Goal: Information Seeking & Learning: Learn about a topic

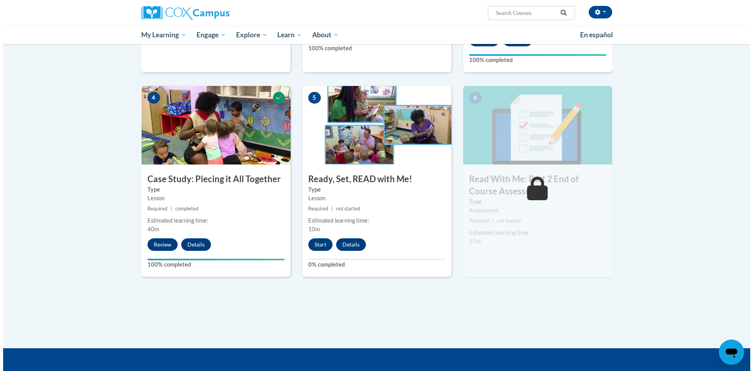
scroll to position [392, 0]
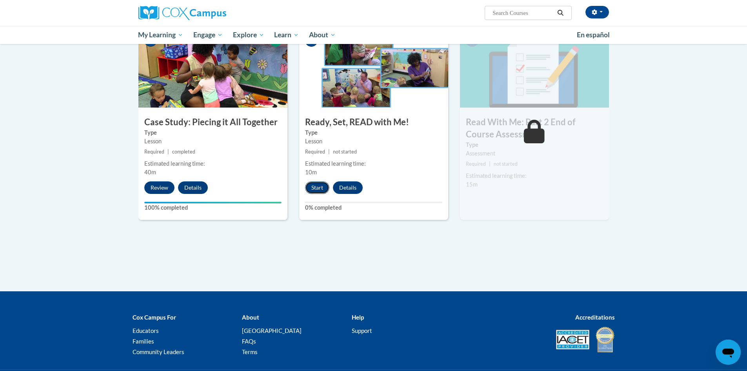
click at [322, 188] on button "Start" at bounding box center [317, 187] width 24 height 13
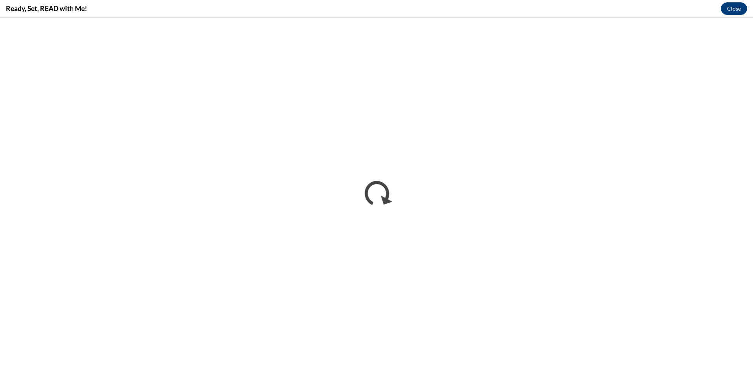
scroll to position [0, 0]
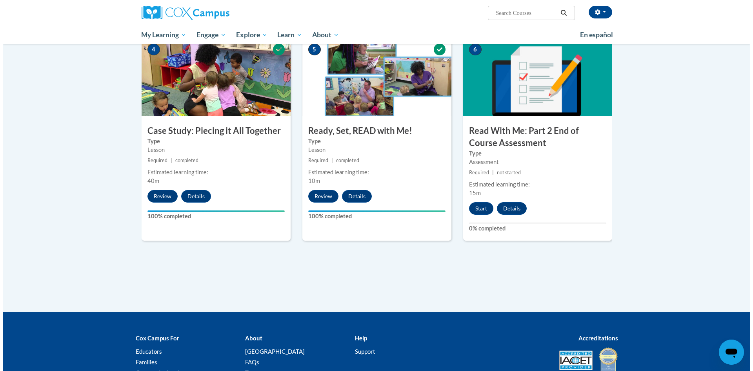
scroll to position [392, 0]
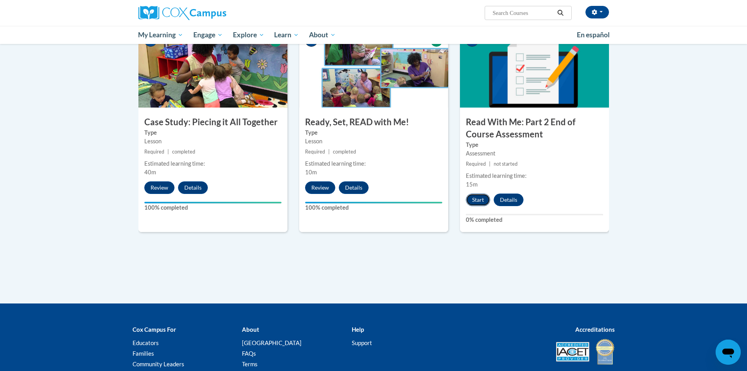
click at [478, 197] on button "Start" at bounding box center [478, 199] width 24 height 13
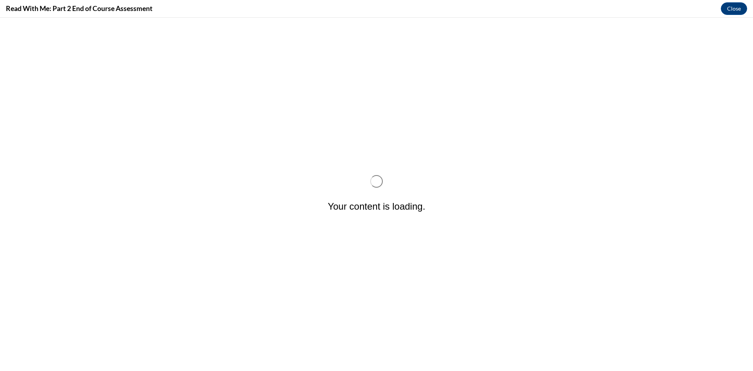
scroll to position [0, 0]
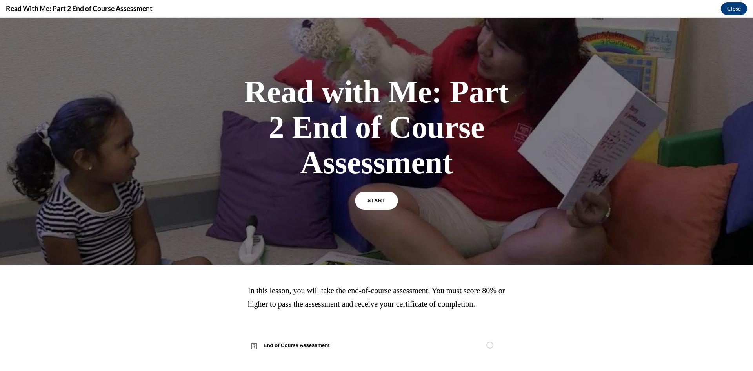
click at [383, 198] on link "START" at bounding box center [376, 200] width 43 height 18
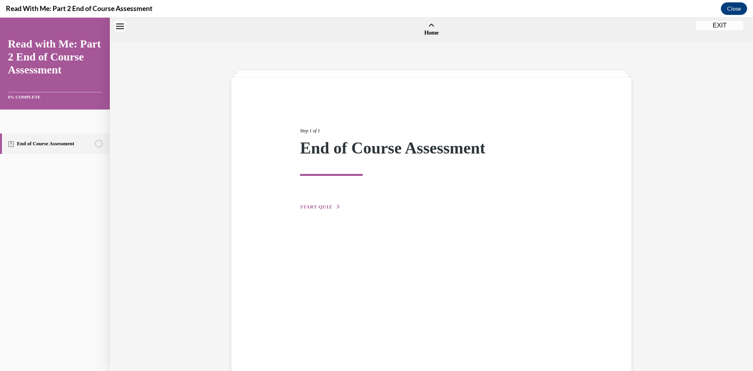
scroll to position [24, 0]
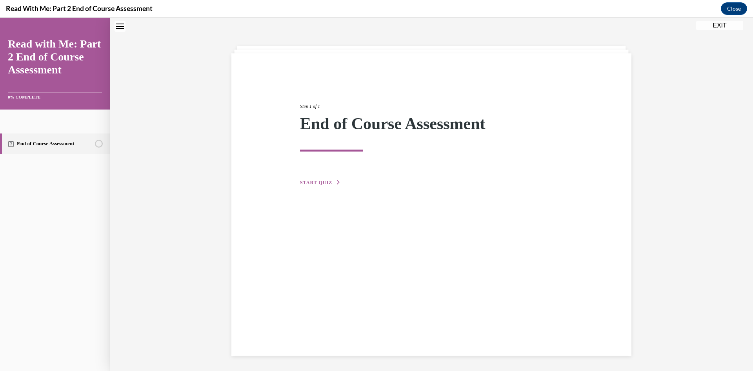
click at [308, 184] on span "START QUIZ" at bounding box center [316, 182] width 32 height 5
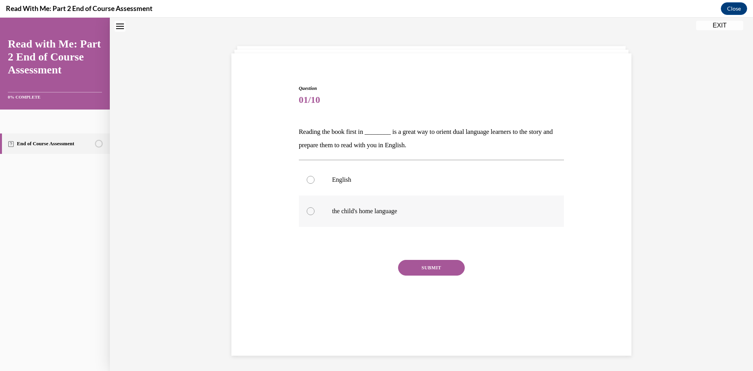
click at [302, 209] on label "the child's home language" at bounding box center [432, 210] width 266 height 31
click at [307, 209] on input "the child's home language" at bounding box center [311, 211] width 8 height 8
radio input "true"
click at [425, 266] on button "SUBMIT" at bounding box center [431, 268] width 67 height 16
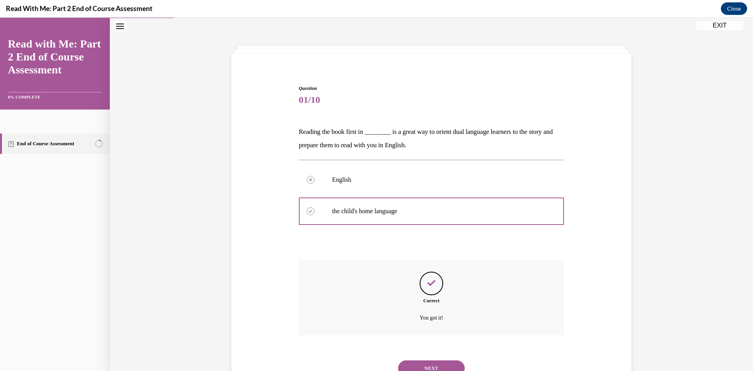
scroll to position [57, 0]
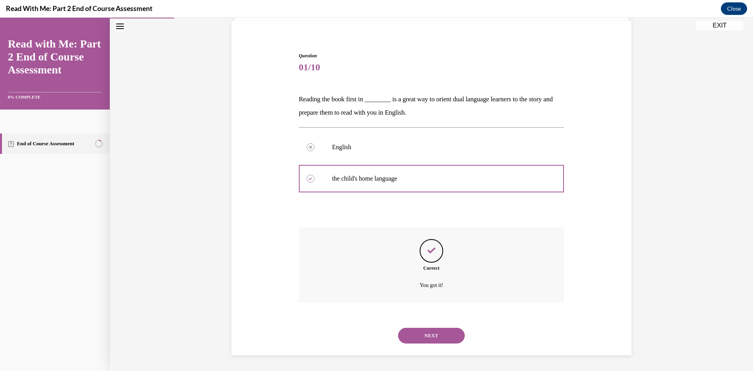
click at [430, 329] on button "NEXT" at bounding box center [431, 336] width 67 height 16
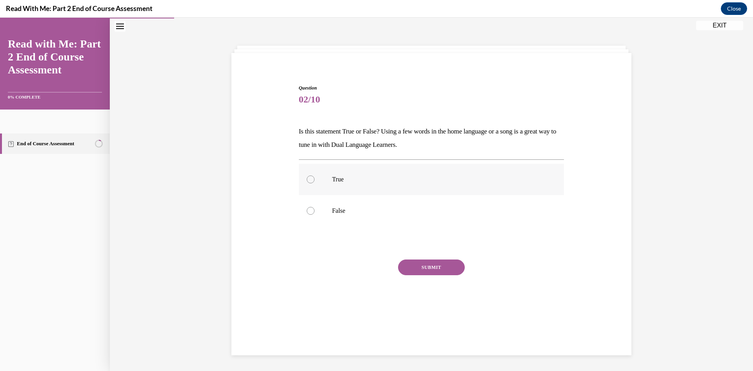
click at [311, 181] on div at bounding box center [311, 179] width 8 height 8
click at [311, 181] on input "True" at bounding box center [311, 179] width 8 height 8
radio input "true"
click at [422, 263] on button "SUBMIT" at bounding box center [431, 267] width 67 height 16
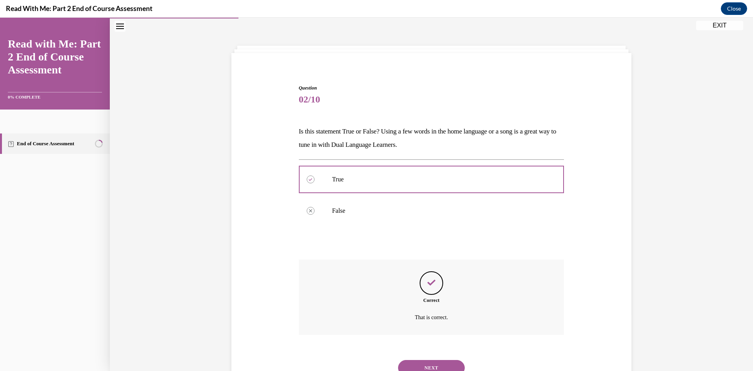
scroll to position [57, 0]
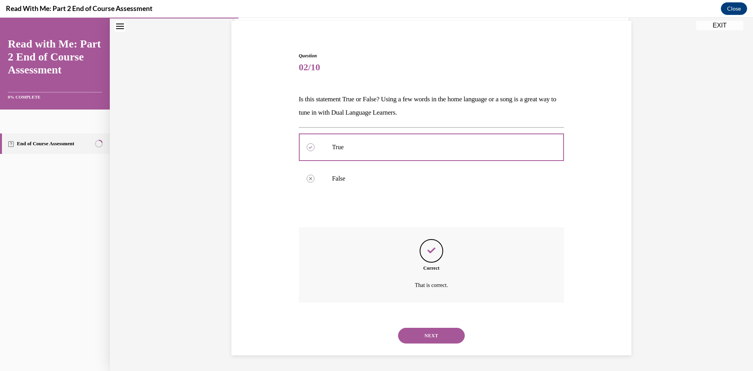
click at [429, 342] on button "NEXT" at bounding box center [431, 336] width 67 height 16
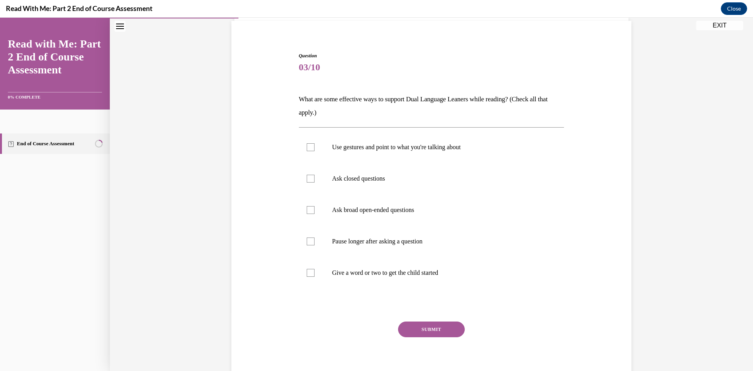
scroll to position [41, 0]
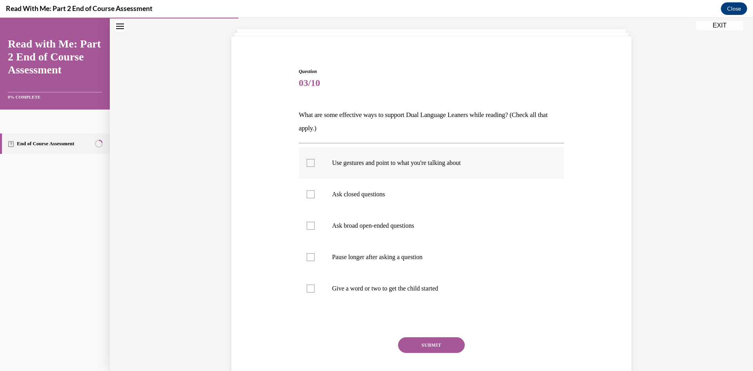
click at [310, 164] on div at bounding box center [311, 163] width 8 height 8
click at [310, 164] on input "Use gestures and point to what you're talking about" at bounding box center [311, 163] width 8 height 8
checkbox input "true"
click at [312, 258] on label "Pause longer after asking a question" at bounding box center [432, 256] width 266 height 31
click at [312, 258] on input "Pause longer after asking a question" at bounding box center [311, 257] width 8 height 8
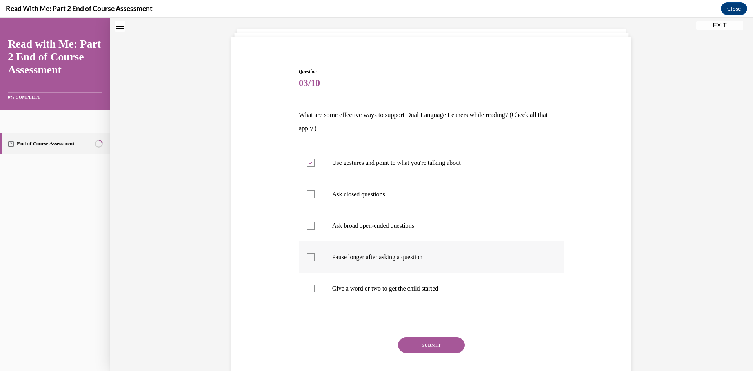
checkbox input "true"
click at [307, 224] on div at bounding box center [311, 226] width 8 height 8
click at [307, 224] on input "Ask broad open-ended questions" at bounding box center [311, 226] width 8 height 8
checkbox input "true"
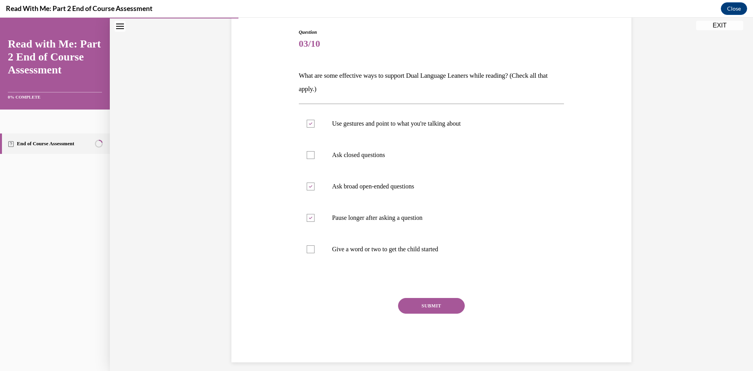
click at [428, 301] on button "SUBMIT" at bounding box center [431, 306] width 67 height 16
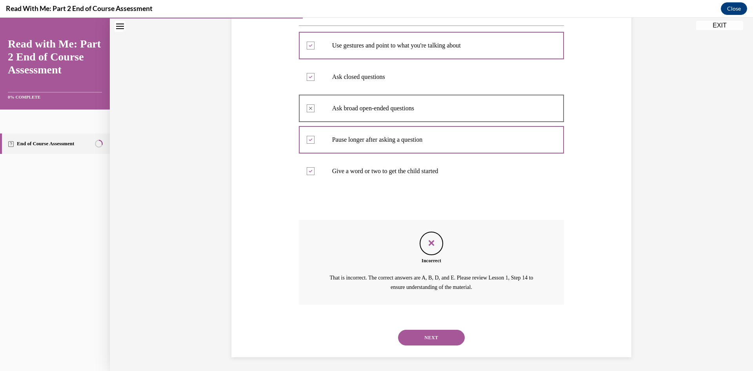
scroll to position [160, 0]
click at [424, 333] on button "NEXT" at bounding box center [431, 336] width 67 height 16
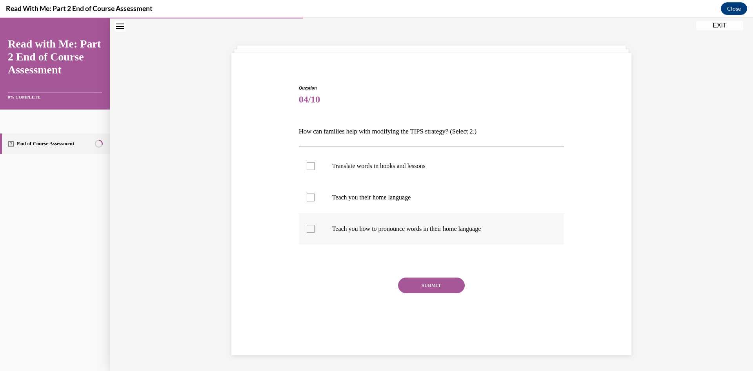
click at [308, 228] on div at bounding box center [311, 229] width 8 height 8
click at [308, 228] on input "Teach you how to pronounce words in their home language" at bounding box center [311, 229] width 8 height 8
checkbox input "true"
click at [307, 163] on div at bounding box center [311, 166] width 8 height 8
click at [307, 163] on input "Translate words in books and lessons" at bounding box center [311, 166] width 8 height 8
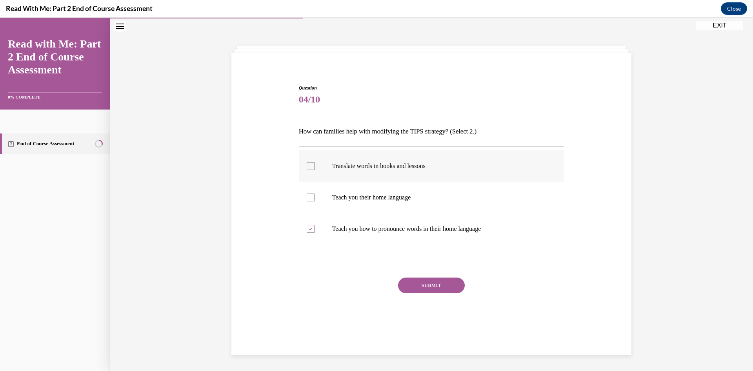
checkbox input "true"
click at [432, 284] on button "SUBMIT" at bounding box center [431, 285] width 67 height 16
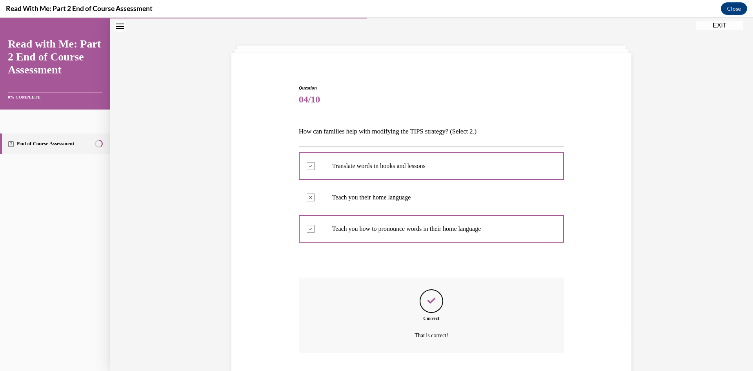
scroll to position [75, 0]
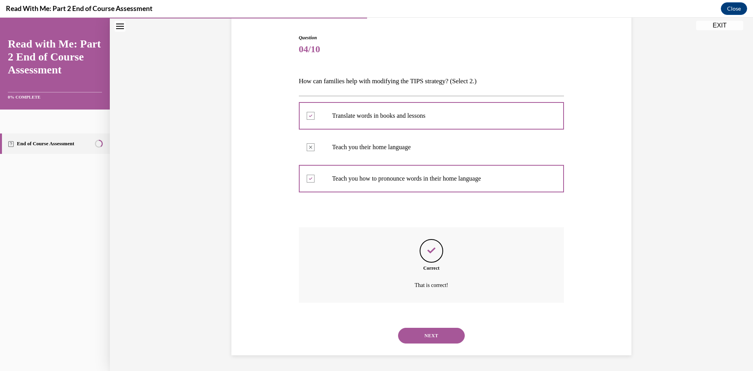
click at [430, 332] on button "NEXT" at bounding box center [431, 336] width 67 height 16
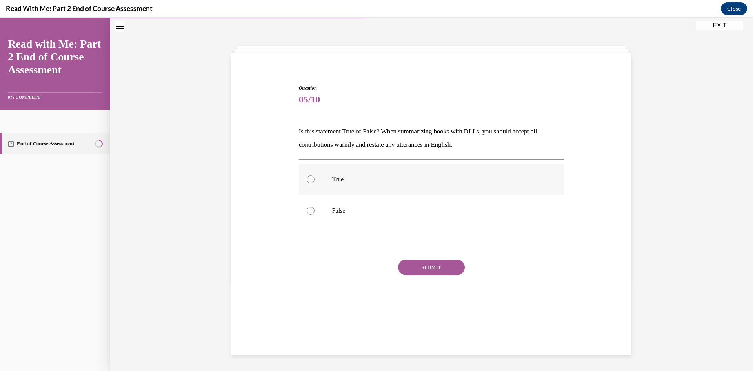
click at [307, 180] on div at bounding box center [311, 179] width 8 height 8
click at [307, 180] on input "True" at bounding box center [311, 179] width 8 height 8
radio input "true"
click at [424, 263] on button "SUBMIT" at bounding box center [431, 267] width 67 height 16
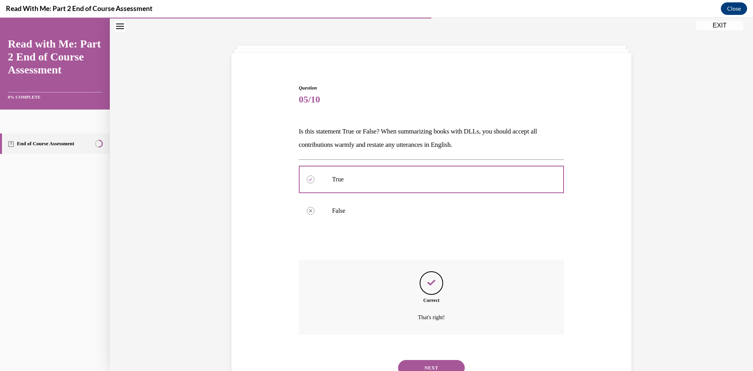
scroll to position [57, 0]
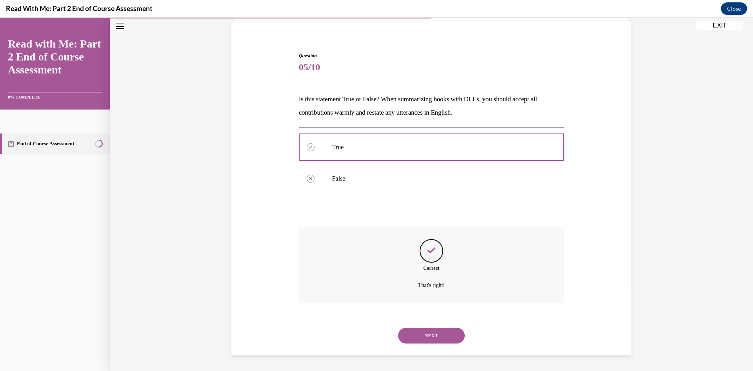
click at [441, 330] on button "NEXT" at bounding box center [431, 336] width 67 height 16
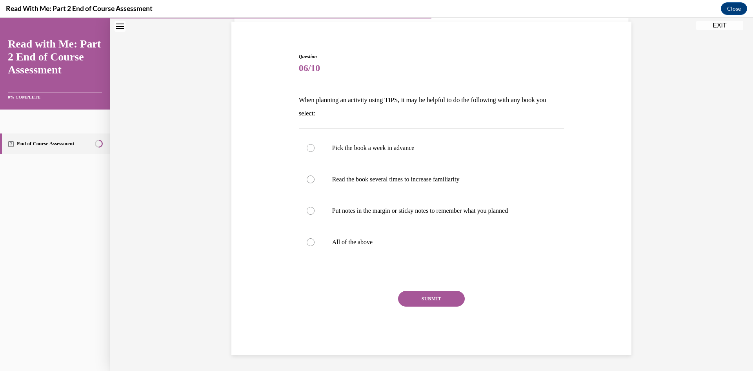
scroll to position [40, 0]
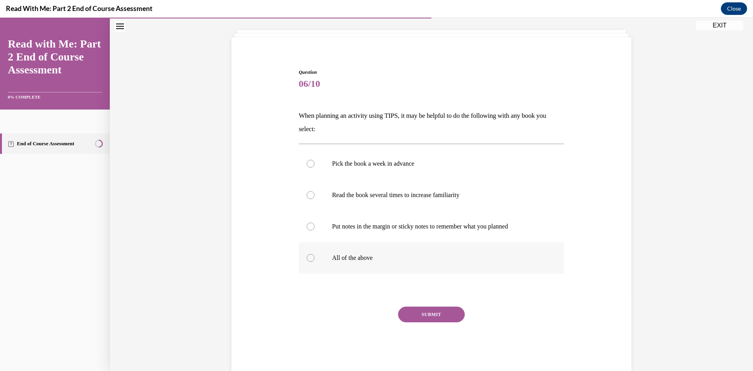
drag, startPoint x: 303, startPoint y: 259, endPoint x: 315, endPoint y: 267, distance: 14.1
click at [303, 259] on label "All of the above" at bounding box center [432, 257] width 266 height 31
click at [307, 259] on input "All of the above" at bounding box center [311, 258] width 8 height 8
radio input "true"
click at [419, 317] on button "SUBMIT" at bounding box center [431, 314] width 67 height 16
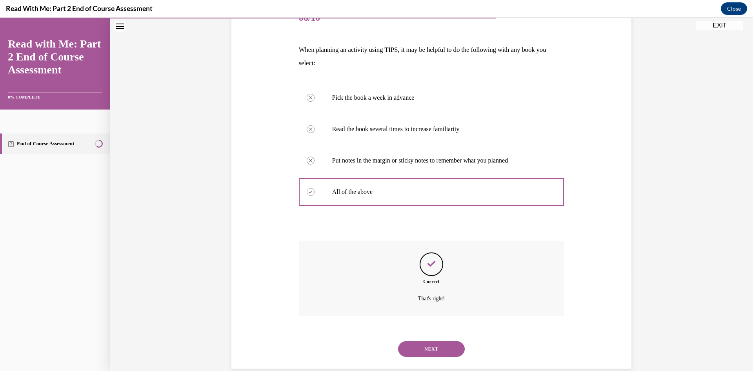
scroll to position [120, 0]
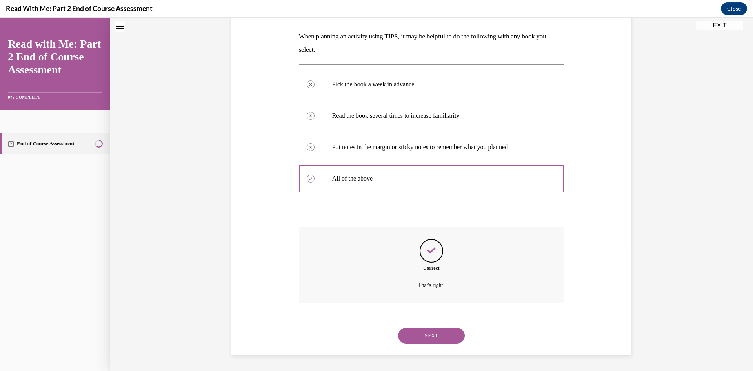
click at [423, 331] on button "NEXT" at bounding box center [431, 336] width 67 height 16
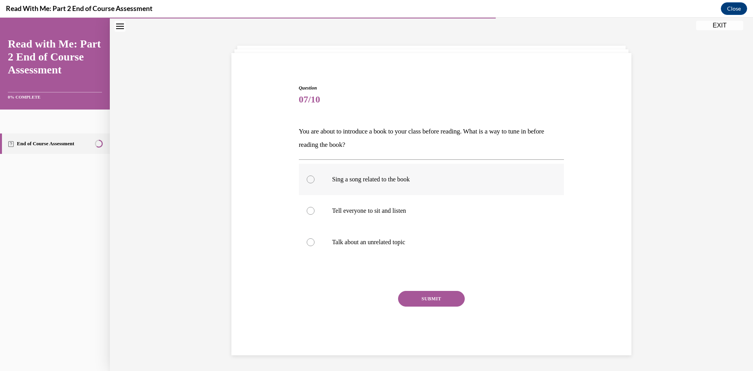
click at [307, 181] on div at bounding box center [311, 179] width 8 height 8
click at [307, 181] on input "Sing a song related to the book" at bounding box center [311, 179] width 8 height 8
radio input "true"
click at [437, 302] on button "SUBMIT" at bounding box center [431, 299] width 67 height 16
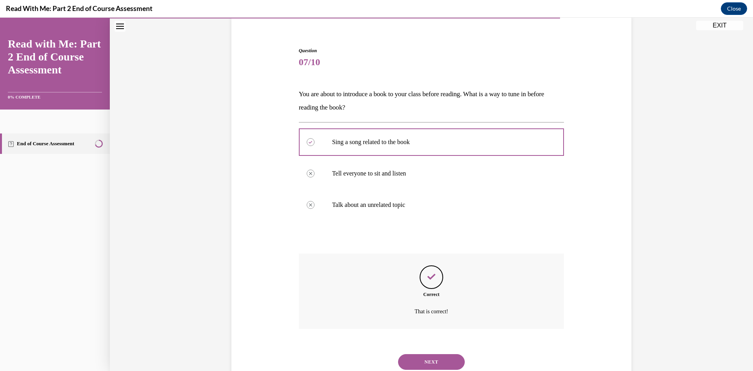
scroll to position [88, 0]
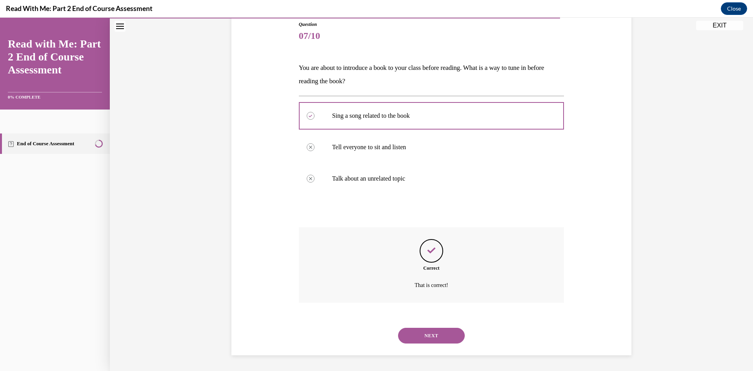
click at [426, 336] on button "NEXT" at bounding box center [431, 336] width 67 height 16
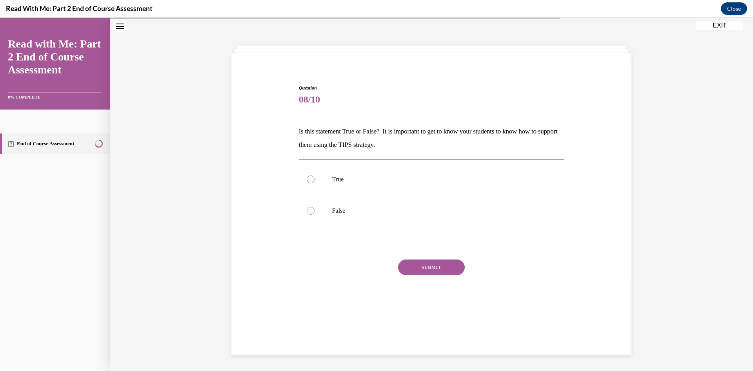
scroll to position [25, 0]
click at [309, 179] on div at bounding box center [311, 179] width 8 height 8
click at [309, 179] on input "True" at bounding box center [311, 179] width 8 height 8
radio input "true"
click at [424, 266] on button "SUBMIT" at bounding box center [431, 267] width 67 height 16
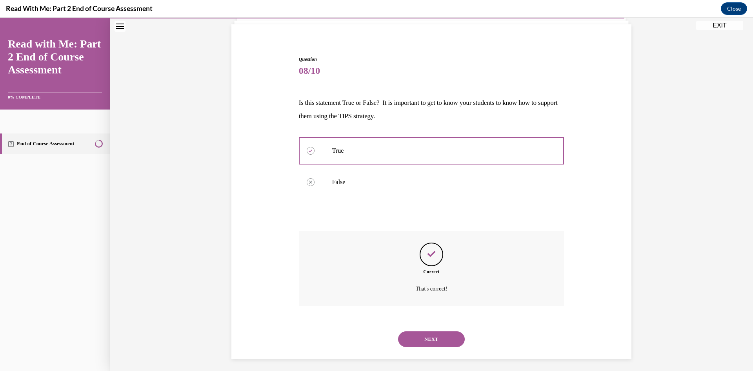
scroll to position [57, 0]
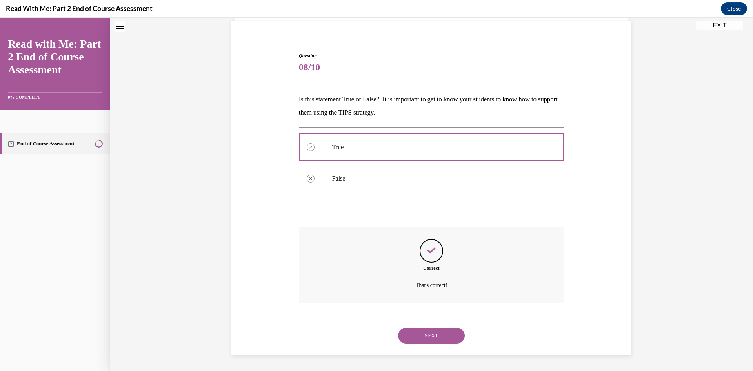
click at [431, 332] on button "NEXT" at bounding box center [431, 336] width 67 height 16
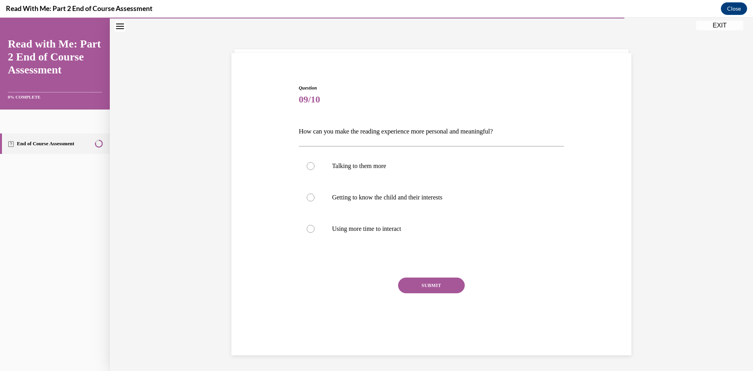
scroll to position [25, 0]
click at [315, 195] on label "Getting to know the child and their interests" at bounding box center [432, 197] width 266 height 31
click at [315, 195] on input "Getting to know the child and their interests" at bounding box center [311, 197] width 8 height 8
radio input "true"
click at [439, 283] on button "SUBMIT" at bounding box center [431, 285] width 67 height 16
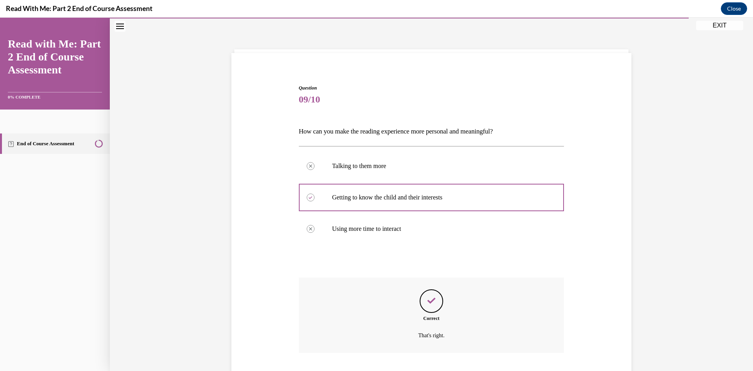
scroll to position [75, 0]
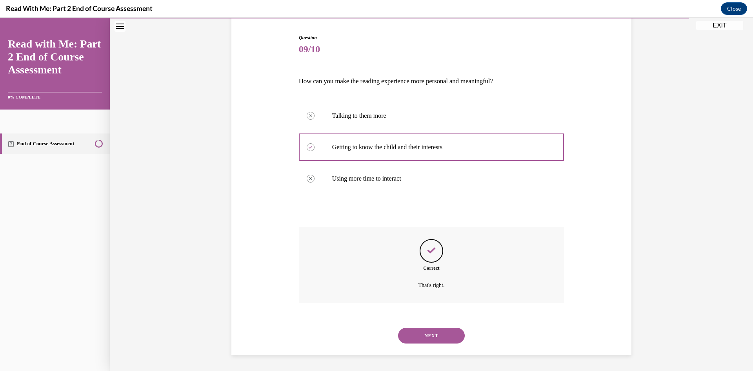
click at [438, 342] on button "NEXT" at bounding box center [431, 336] width 67 height 16
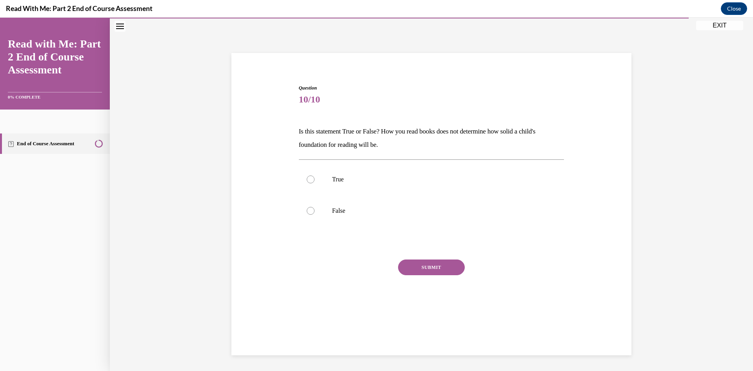
scroll to position [25, 0]
click at [311, 209] on div at bounding box center [311, 211] width 8 height 8
click at [311, 209] on input "False" at bounding box center [311, 211] width 8 height 8
radio input "true"
click at [416, 263] on button "SUBMIT" at bounding box center [431, 267] width 67 height 16
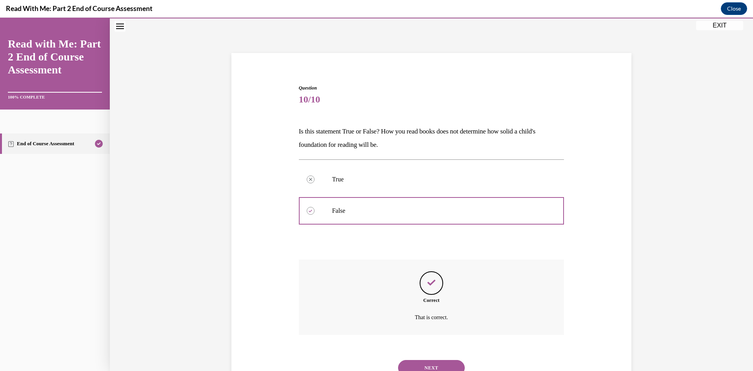
scroll to position [57, 0]
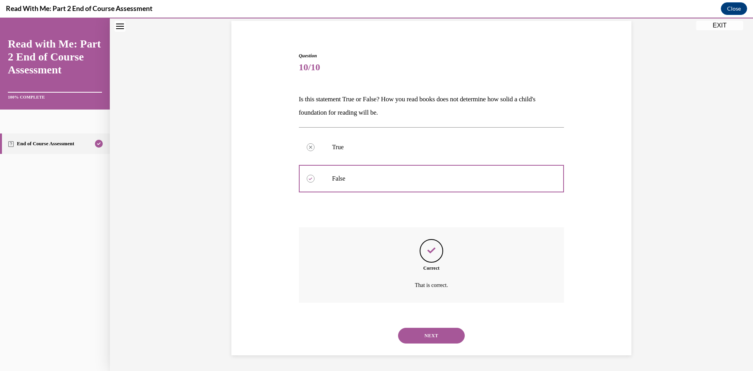
click at [435, 331] on button "NEXT" at bounding box center [431, 336] width 67 height 16
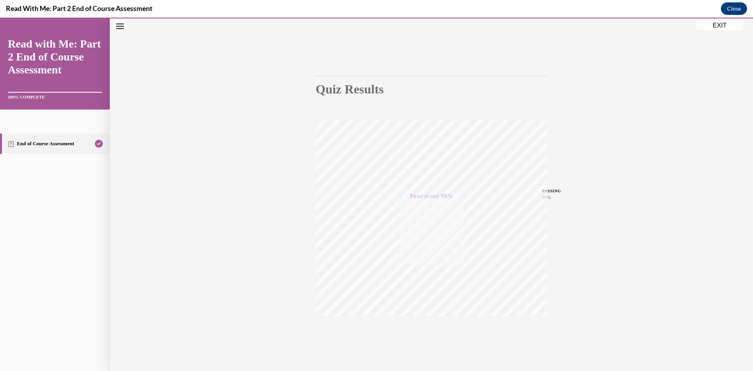
scroll to position [49, 0]
click at [711, 26] on button "EXIT" at bounding box center [719, 25] width 47 height 9
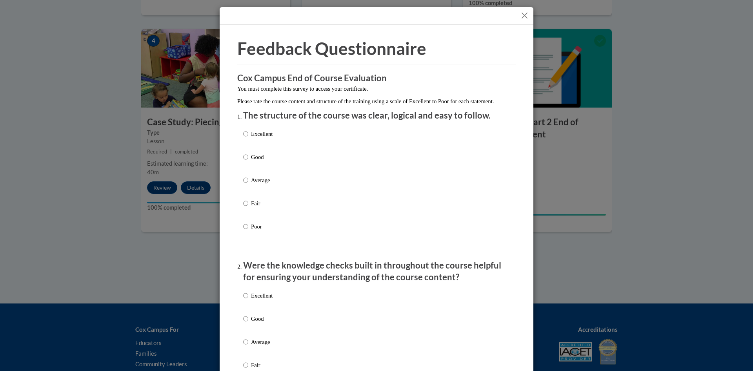
click at [244, 138] on input "Excellent" at bounding box center [245, 133] width 5 height 9
radio input "true"
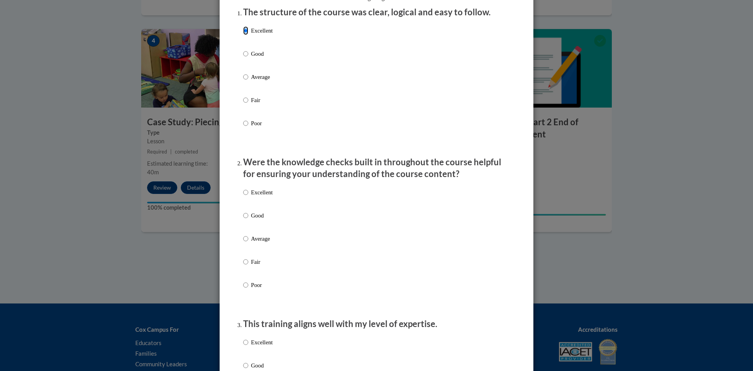
scroll to position [118, 0]
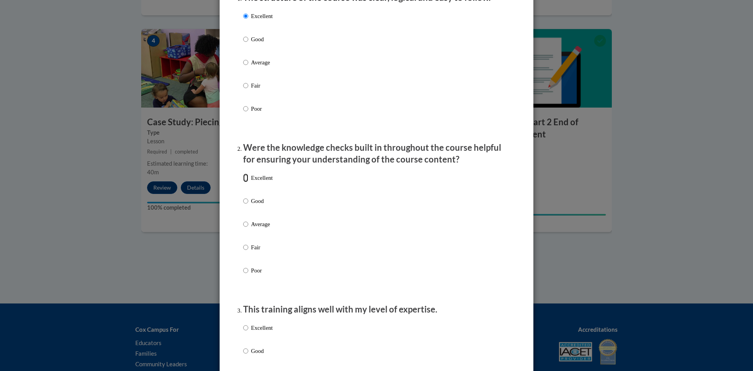
click at [244, 182] on input "Excellent" at bounding box center [245, 177] width 5 height 9
radio input "true"
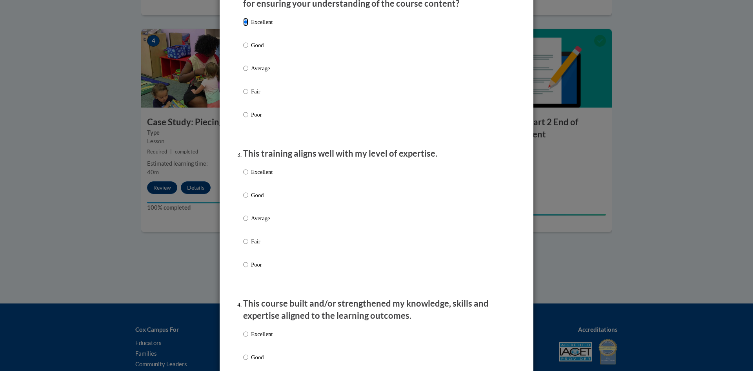
scroll to position [275, 0]
click at [243, 175] on input "Excellent" at bounding box center [245, 170] width 5 height 9
radio input "true"
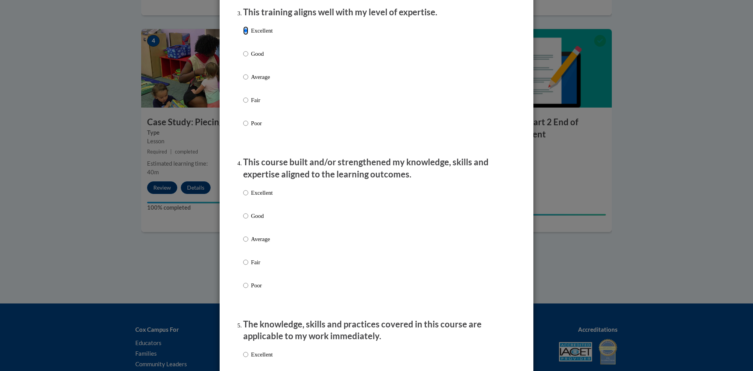
scroll to position [431, 0]
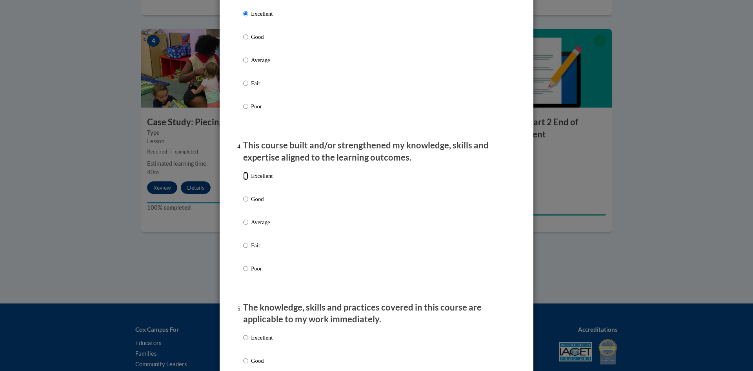
click at [243, 180] on input "Excellent" at bounding box center [245, 175] width 5 height 9
radio input "true"
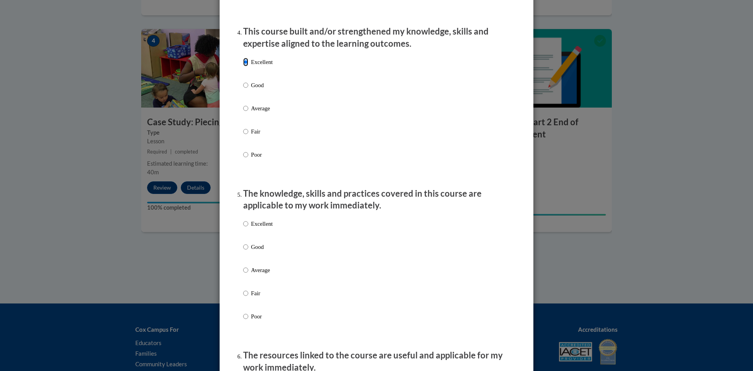
scroll to position [549, 0]
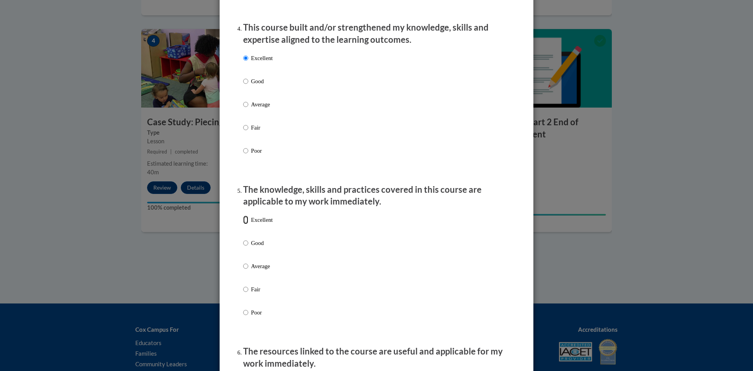
click at [243, 224] on input "Excellent" at bounding box center [245, 219] width 5 height 9
radio input "true"
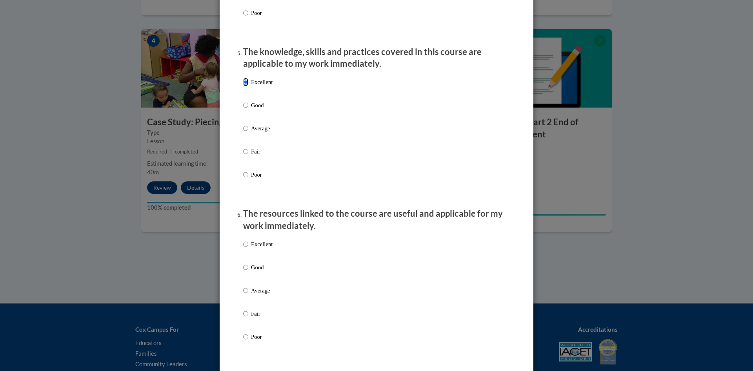
scroll to position [706, 0]
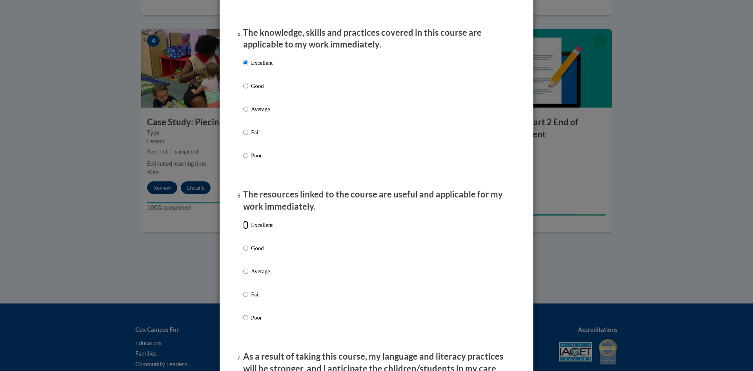
click at [244, 229] on input "Excellent" at bounding box center [245, 224] width 5 height 9
radio input "true"
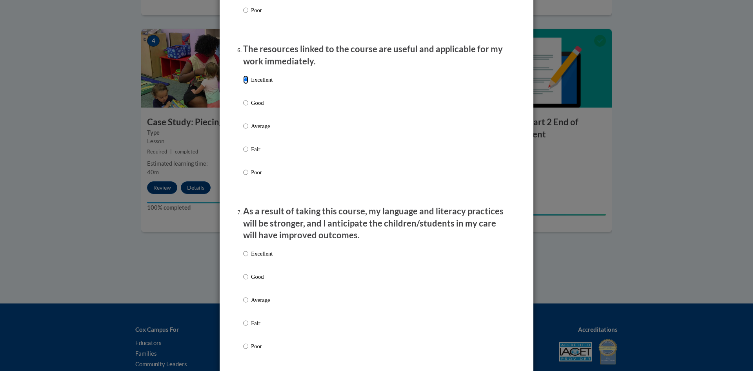
scroll to position [902, 0]
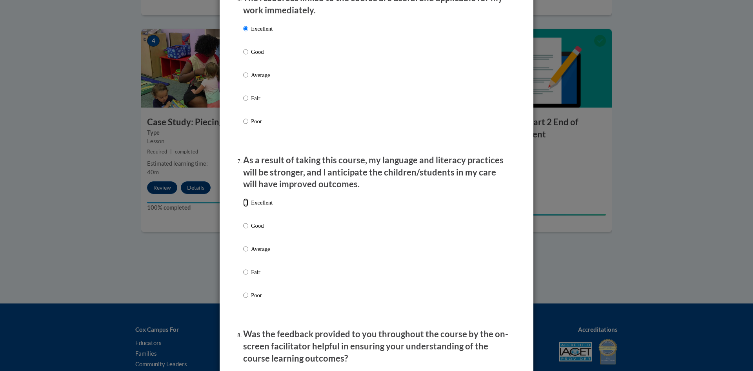
click at [243, 207] on input "Excellent" at bounding box center [245, 202] width 5 height 9
radio input "true"
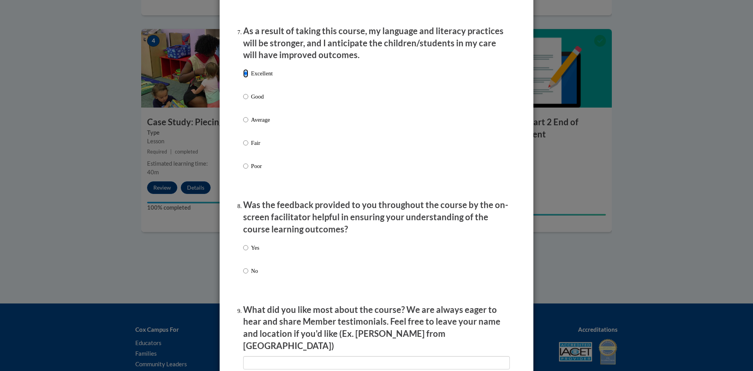
scroll to position [1059, 0]
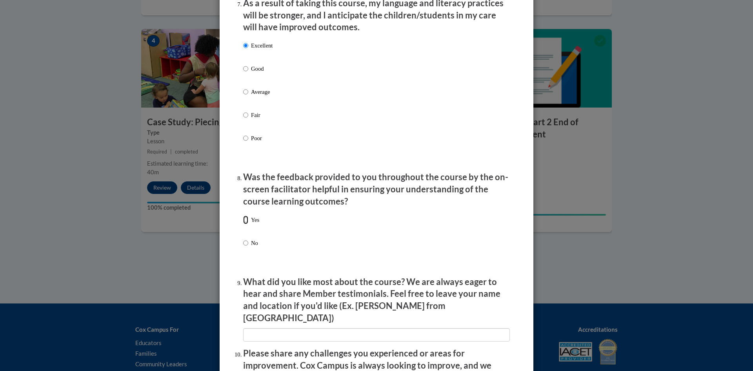
click at [244, 224] on input "Yes" at bounding box center [245, 219] width 5 height 9
radio input "true"
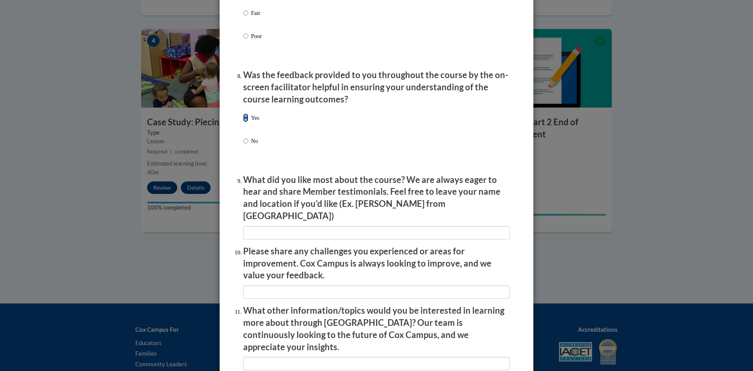
scroll to position [1177, 0]
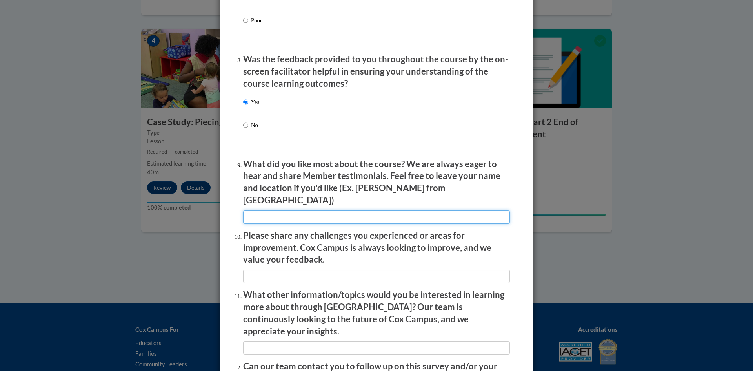
click at [252, 212] on input "textbox" at bounding box center [376, 216] width 267 height 13
type input "n/a"
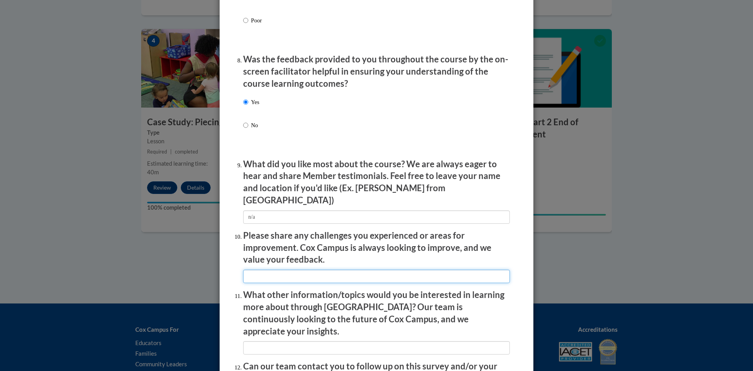
click at [264, 271] on input "textbox" at bounding box center [376, 275] width 267 height 13
type input "n/a"
click at [263, 341] on input "textbox" at bounding box center [376, 347] width 267 height 13
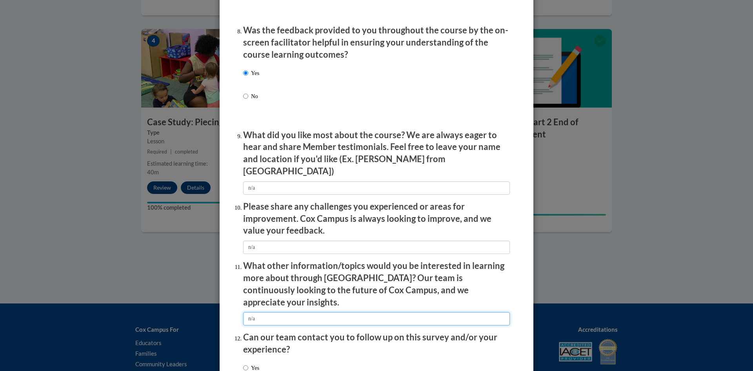
scroll to position [1259, 0]
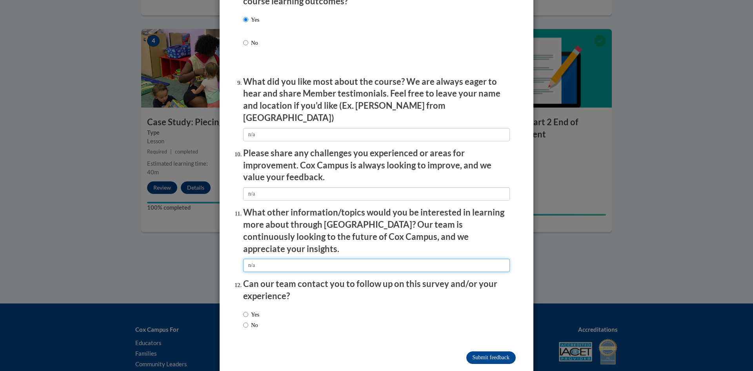
type input "n/a"
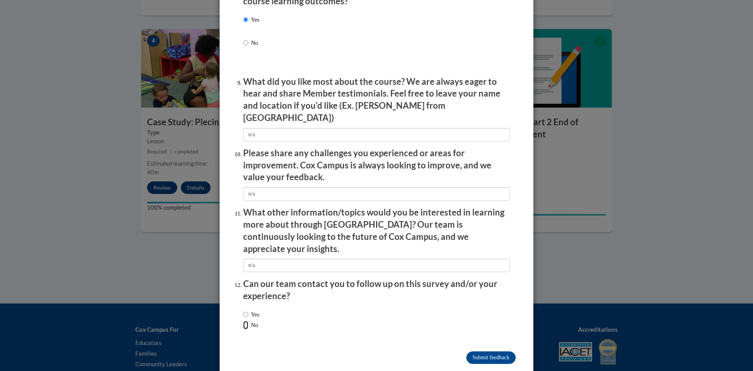
drag, startPoint x: 240, startPoint y: 305, endPoint x: 264, endPoint y: 309, distance: 23.9
click at [244, 320] on input "No" at bounding box center [245, 324] width 5 height 9
radio input "true"
click at [480, 351] on input "Submit feedback" at bounding box center [490, 357] width 49 height 13
